Goal: Task Accomplishment & Management: Use online tool/utility

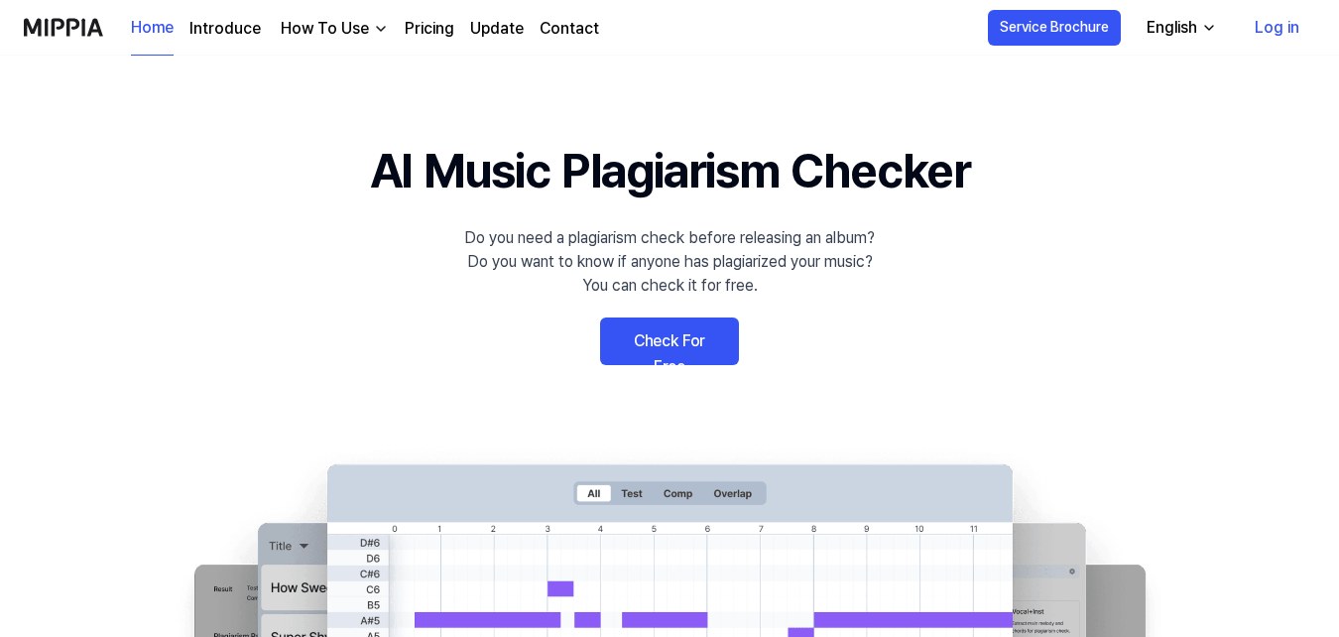
click at [665, 340] on link "Check For Free" at bounding box center [669, 341] width 139 height 48
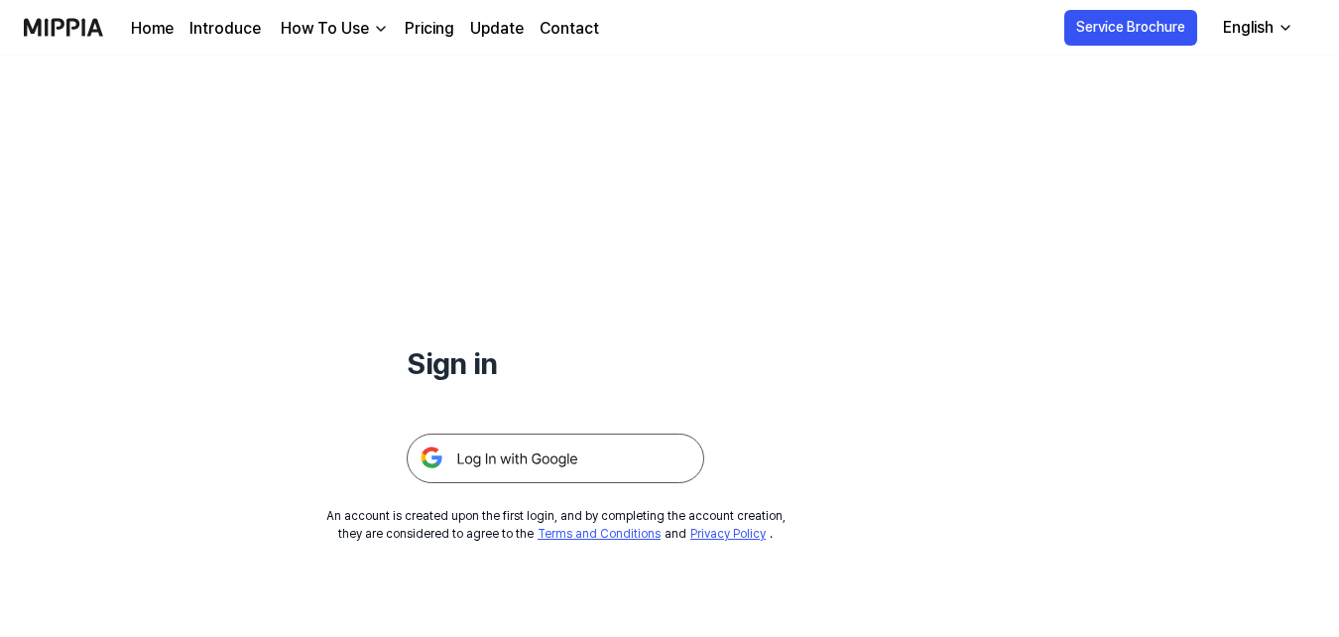
click at [540, 460] on img at bounding box center [556, 458] width 298 height 50
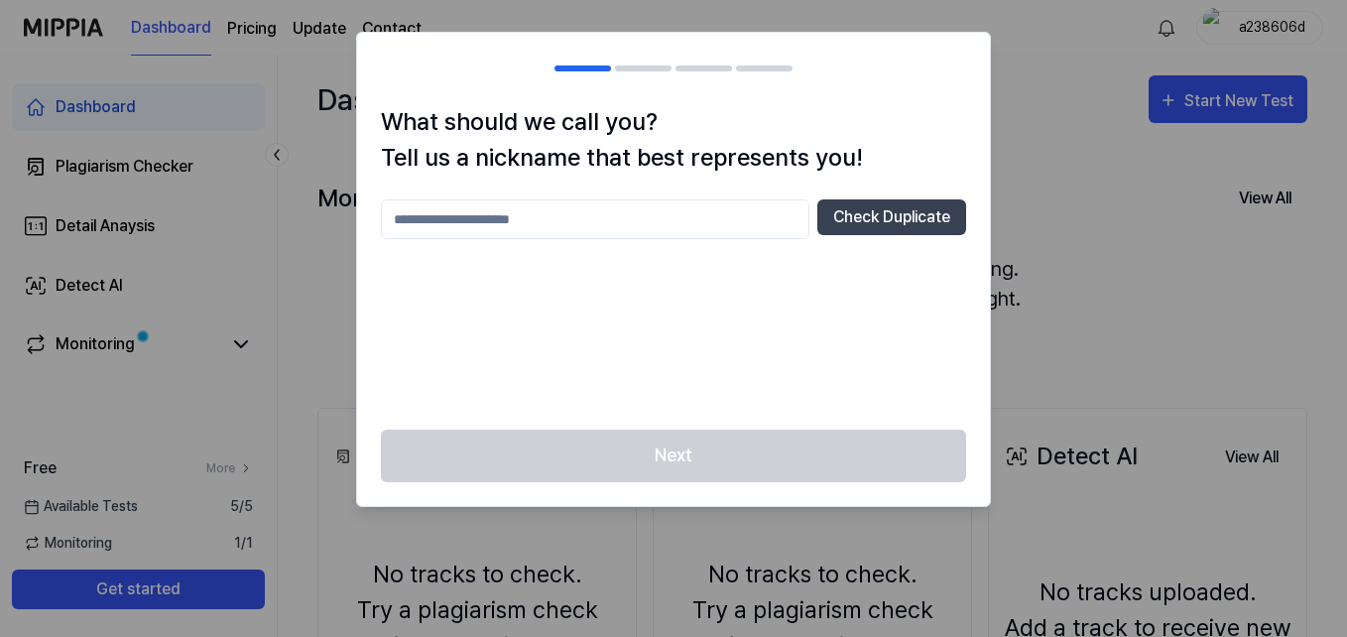
click at [640, 220] on input "text" at bounding box center [595, 219] width 428 height 40
type input "*****"
click at [869, 219] on button "Check Duplicate" at bounding box center [891, 217] width 149 height 36
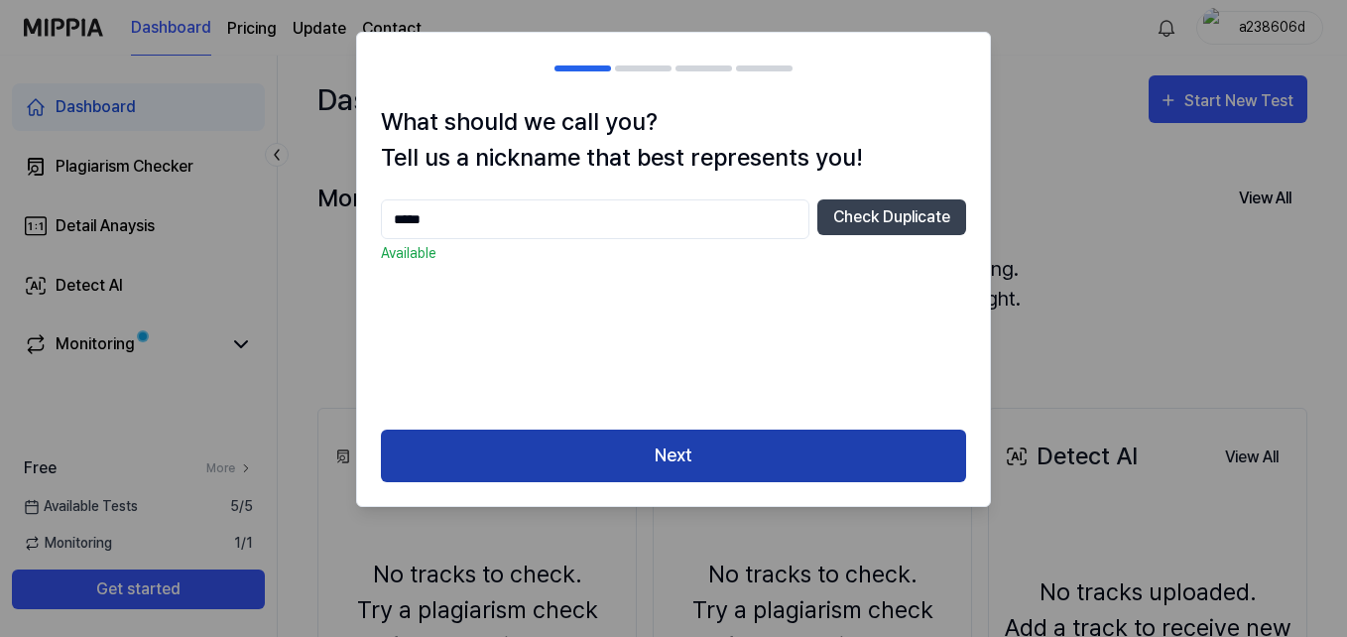
click at [787, 429] on button "Next" at bounding box center [673, 455] width 585 height 53
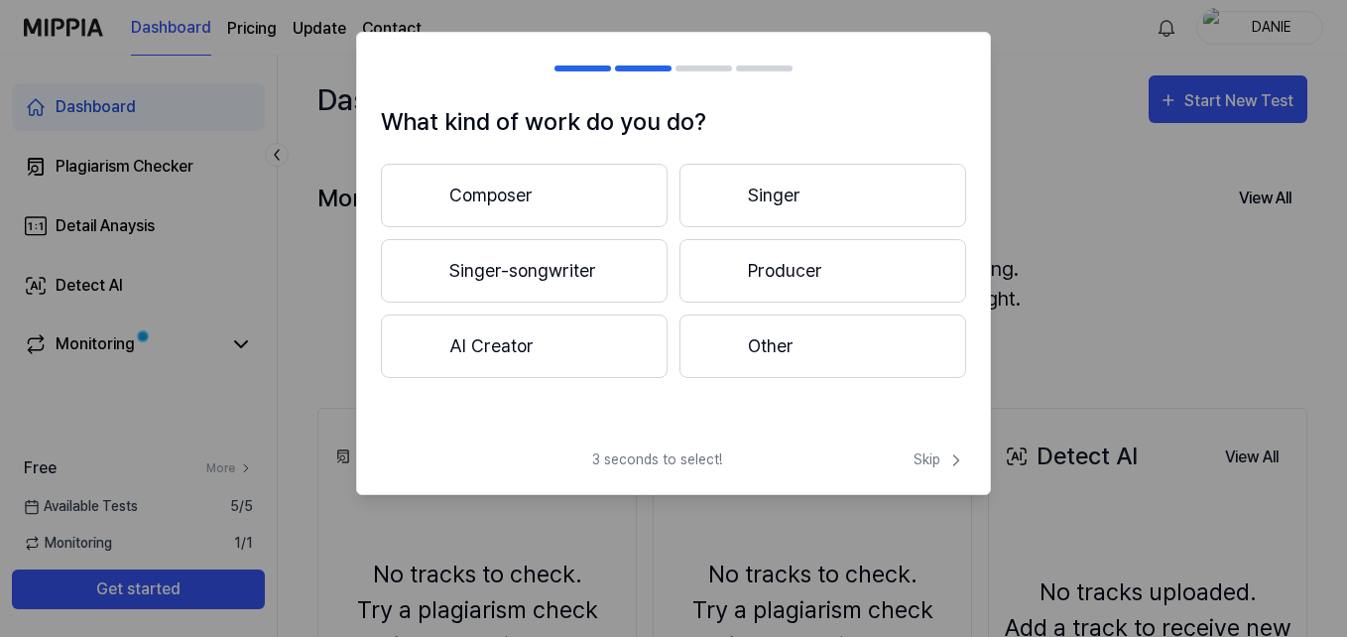
click at [551, 280] on button "Singer-songwriter" at bounding box center [524, 270] width 287 height 63
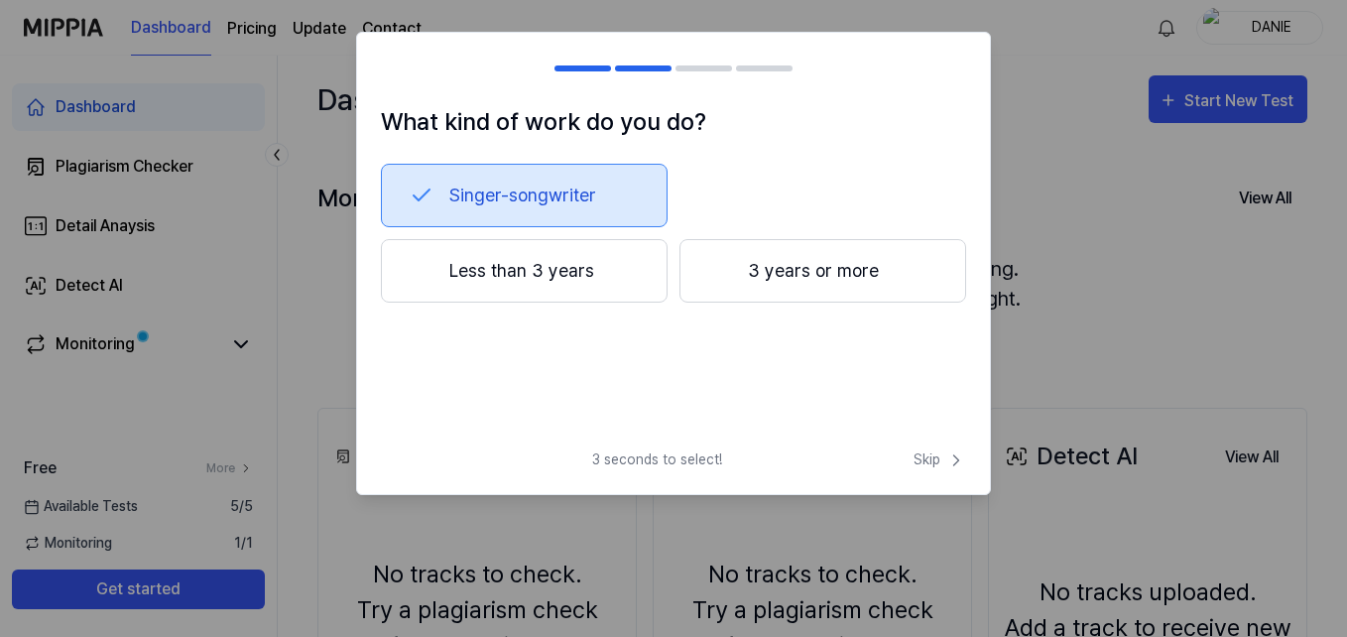
click at [859, 285] on button "3 years or more" at bounding box center [822, 270] width 287 height 63
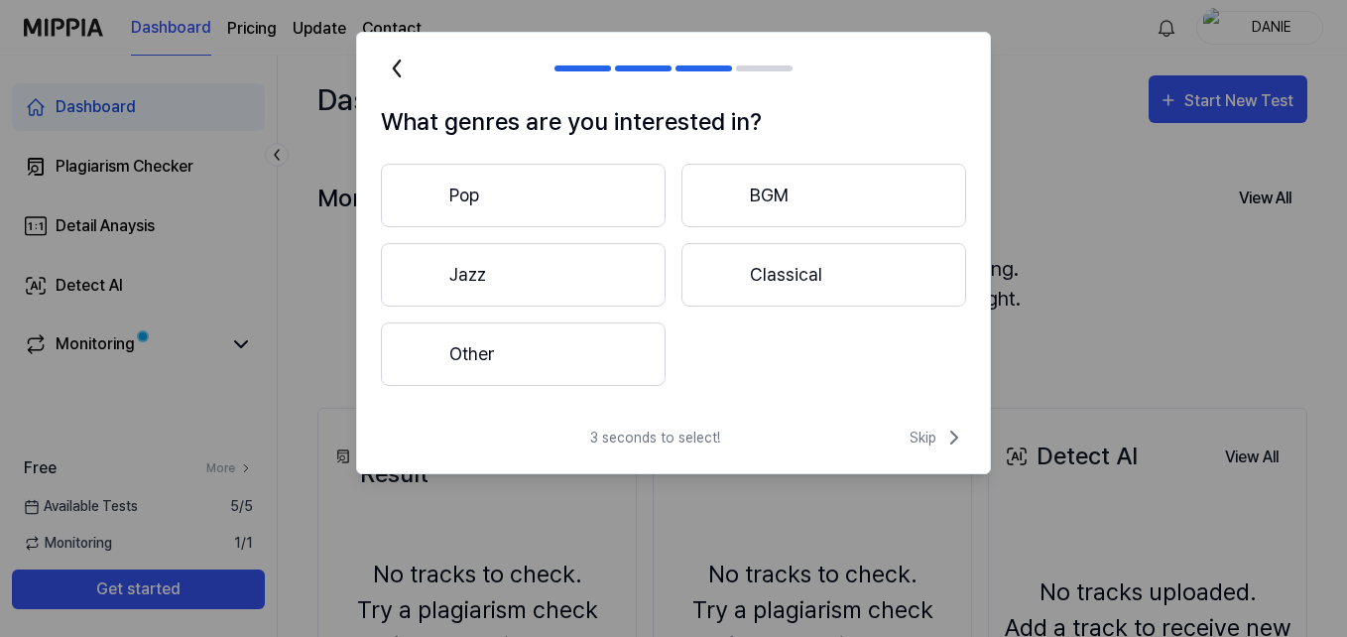
click at [608, 350] on button "Other" at bounding box center [523, 353] width 285 height 63
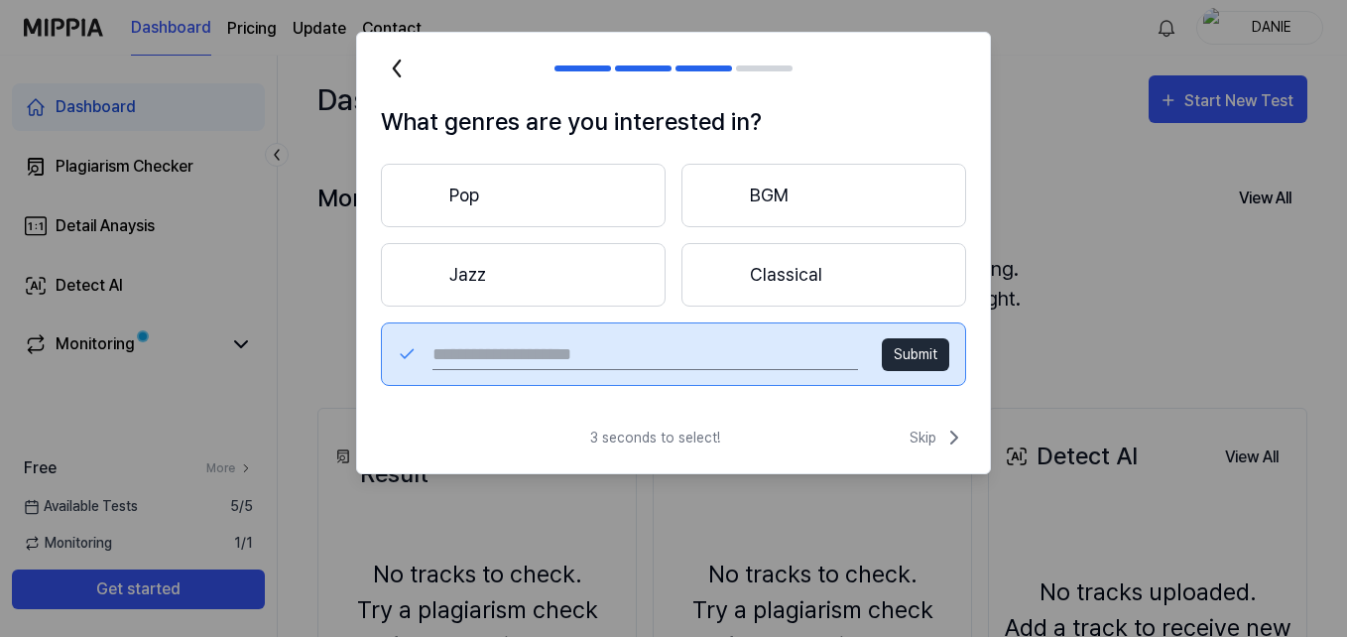
click at [627, 345] on input "text" at bounding box center [644, 354] width 425 height 32
type input "*****"
click at [890, 353] on button "Submit" at bounding box center [915, 354] width 67 height 33
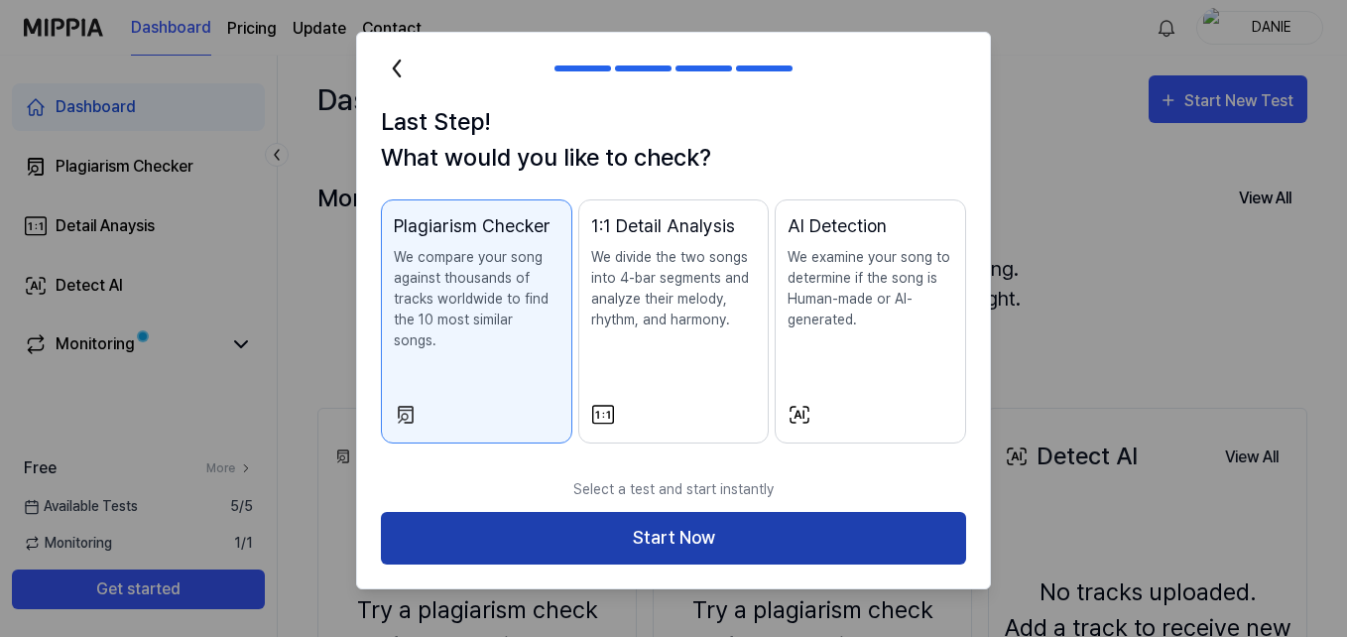
click at [732, 525] on button "Start Now" at bounding box center [673, 538] width 585 height 53
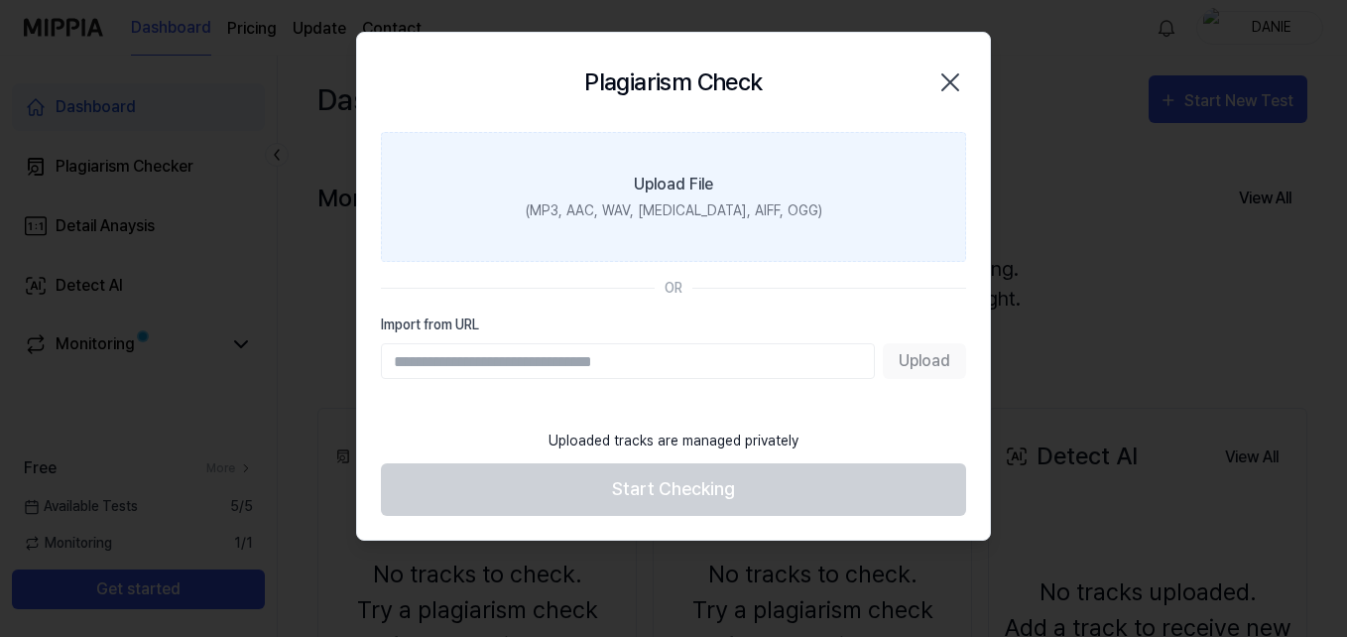
click at [672, 175] on div "Upload File" at bounding box center [673, 185] width 79 height 24
click at [0, 0] on input "Upload File (MP3, AAC, WAV, [MEDICAL_DATA], AIFF, OGG)" at bounding box center [0, 0] width 0 height 0
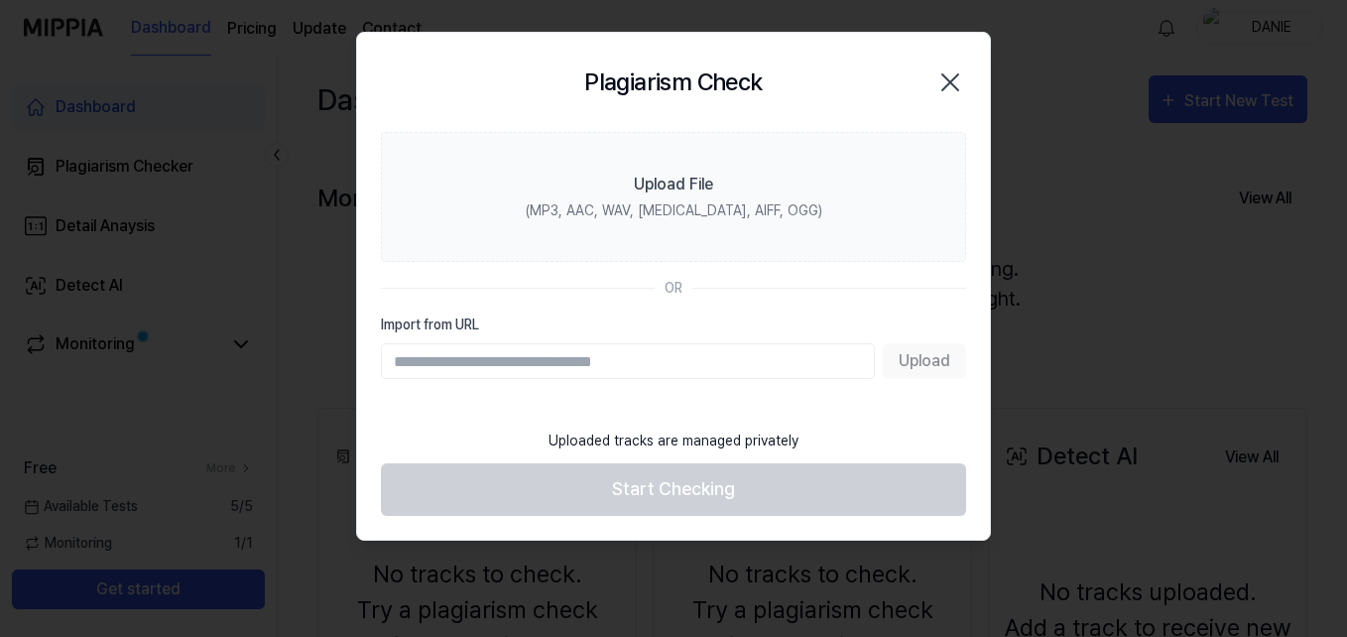
click at [951, 76] on icon "button" at bounding box center [950, 82] width 32 height 32
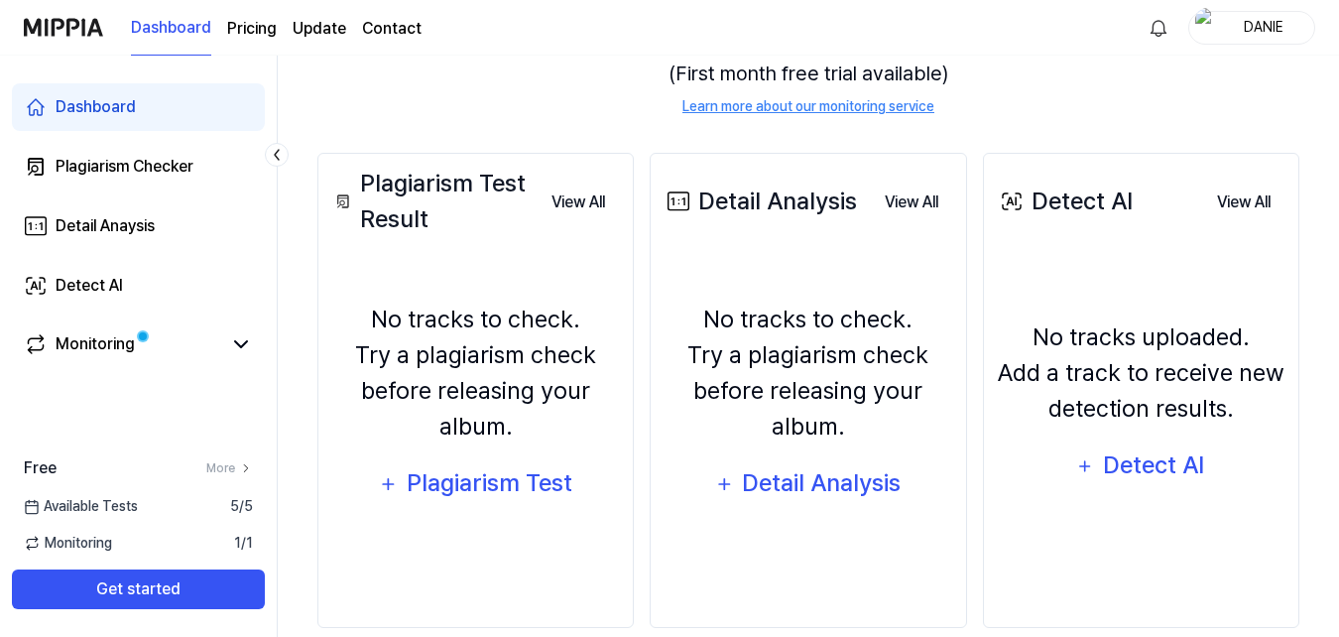
scroll to position [286, 0]
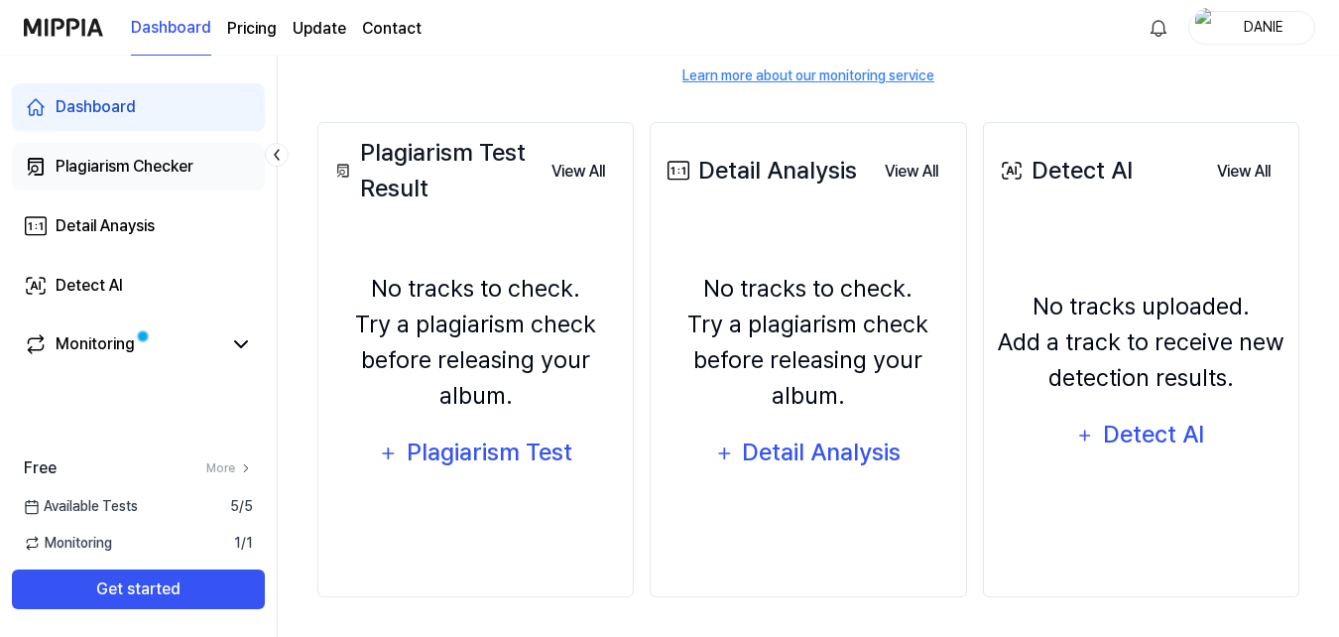
click at [184, 167] on div "Plagiarism Checker" at bounding box center [125, 167] width 138 height 24
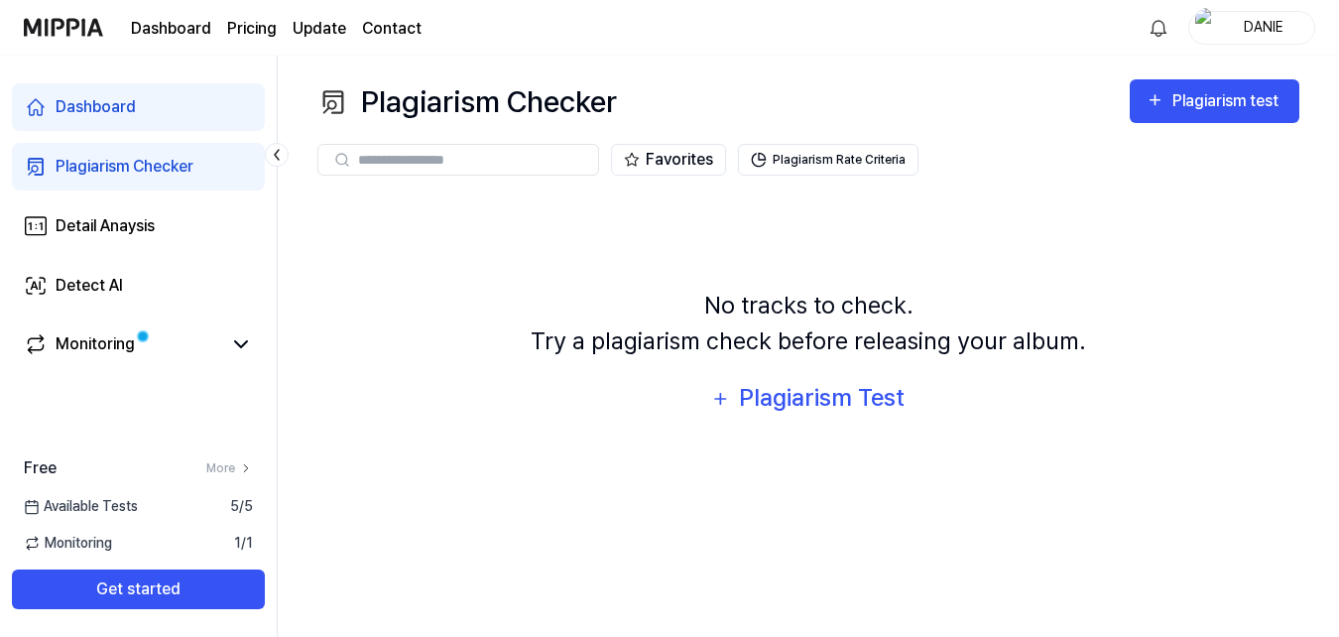
scroll to position [0, 0]
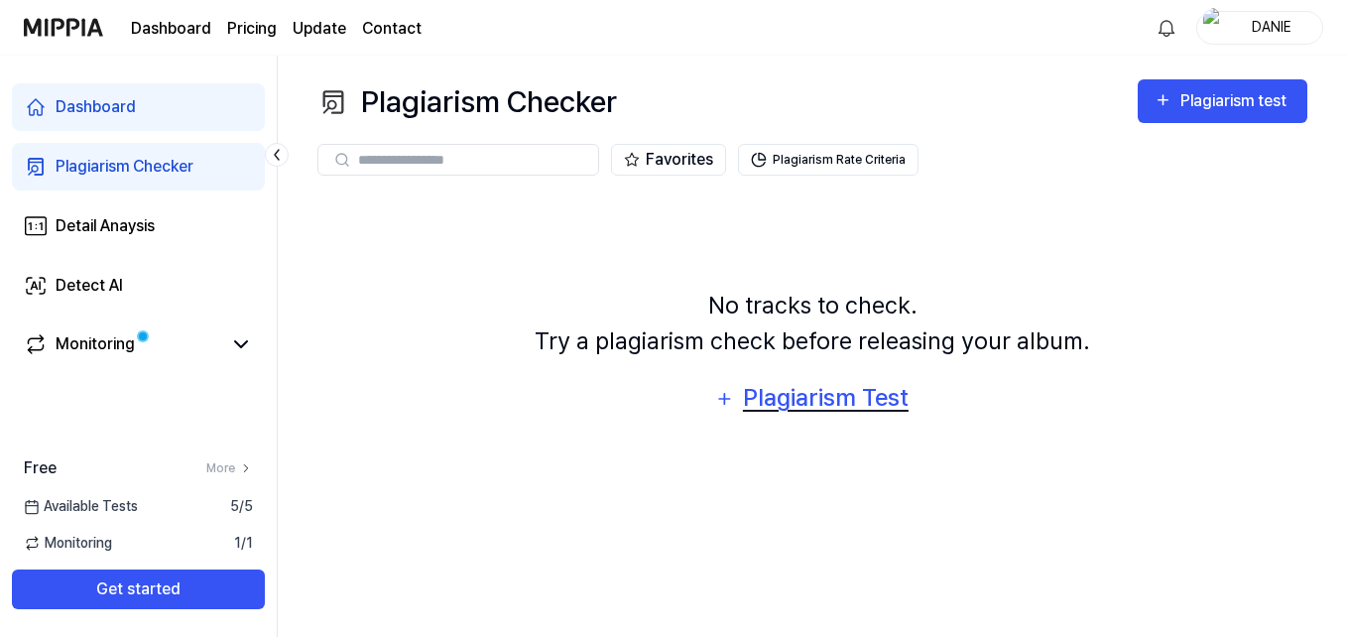
click at [808, 408] on div "Plagiarism Test" at bounding box center [825, 398] width 169 height 38
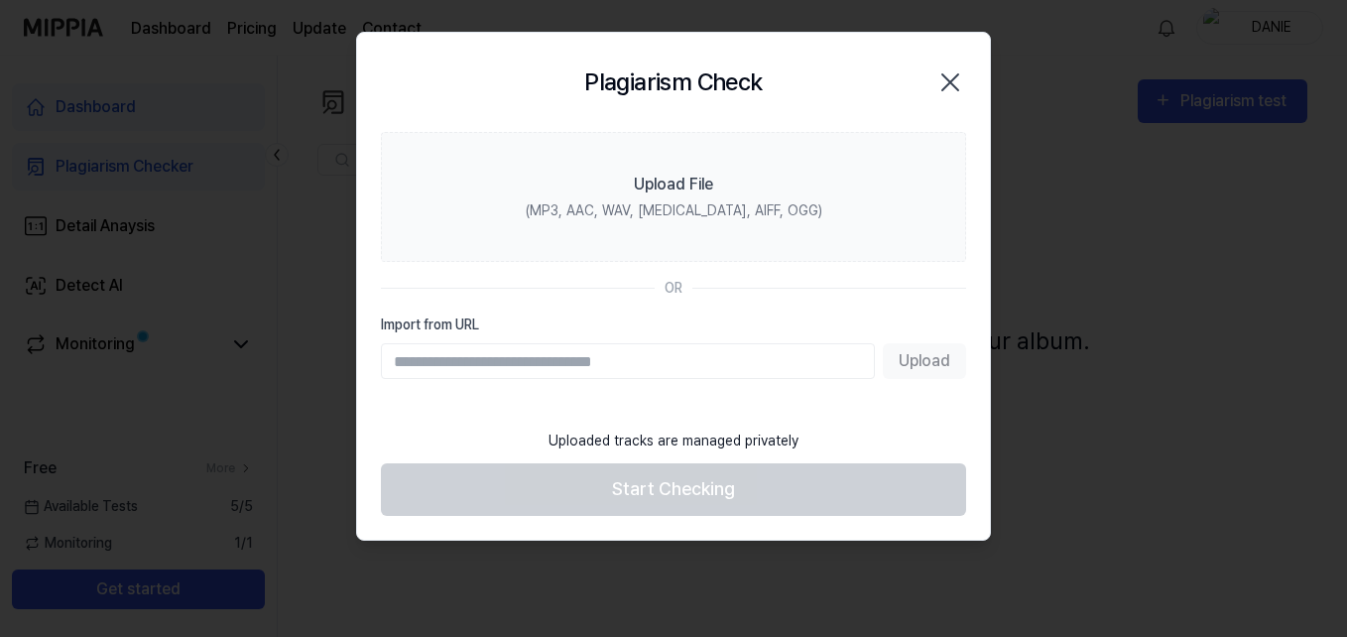
click at [949, 74] on icon "button" at bounding box center [950, 82] width 32 height 32
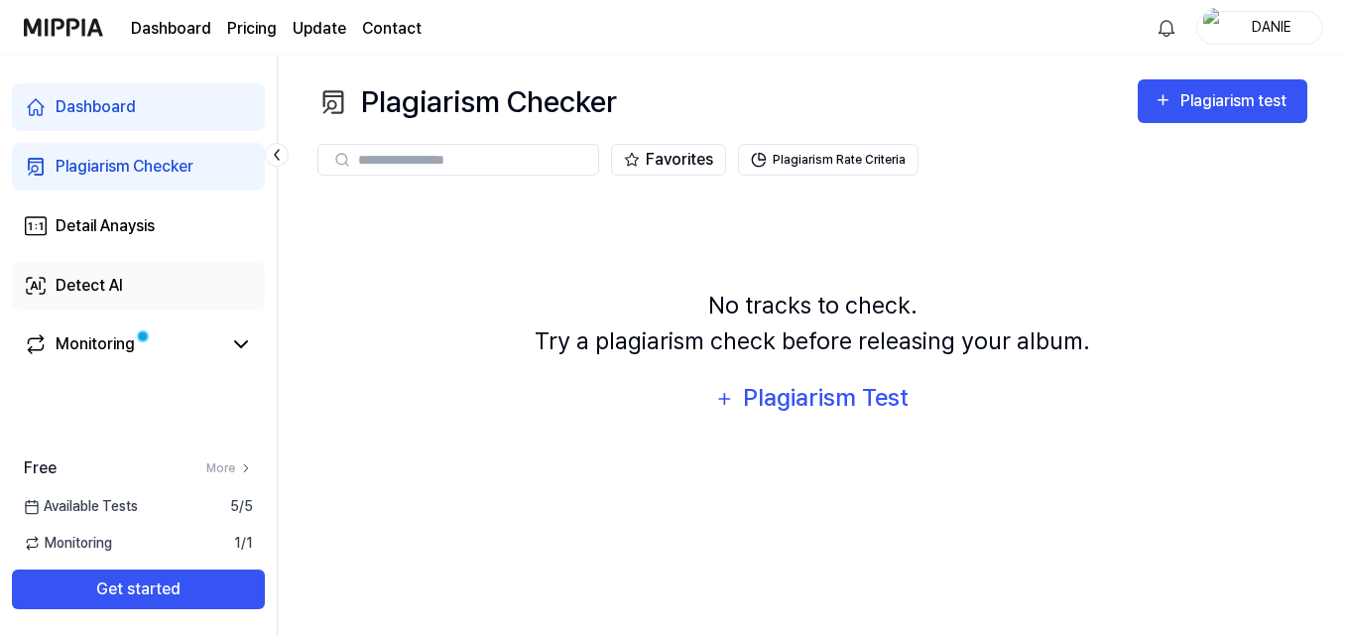
click at [79, 275] on div "Detect AI" at bounding box center [89, 286] width 67 height 24
